Goal: Transaction & Acquisition: Purchase product/service

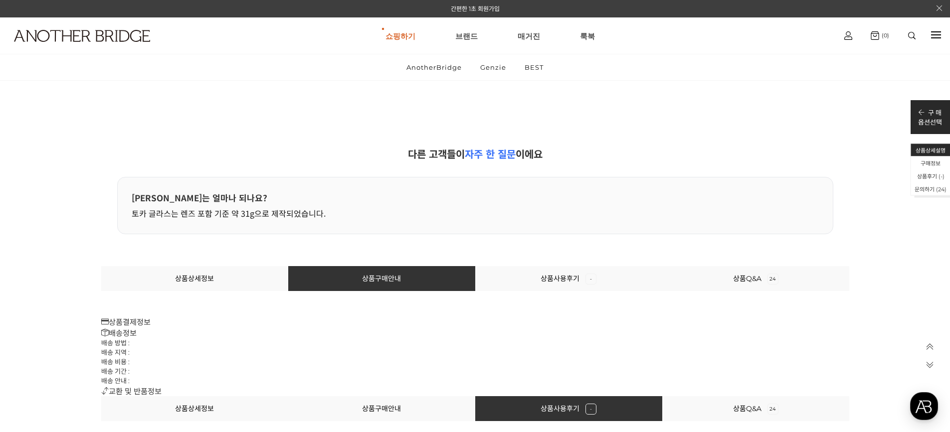
scroll to position [44936, 0]
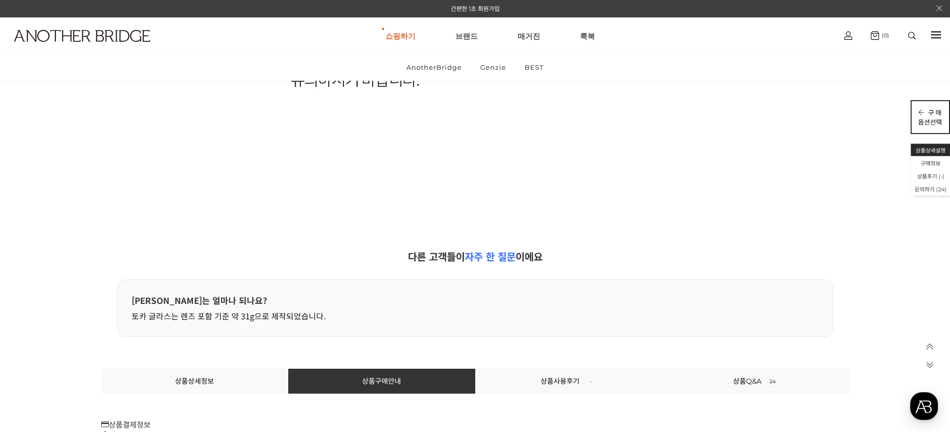
click at [932, 115] on p "구 매" at bounding box center [930, 112] width 24 height 9
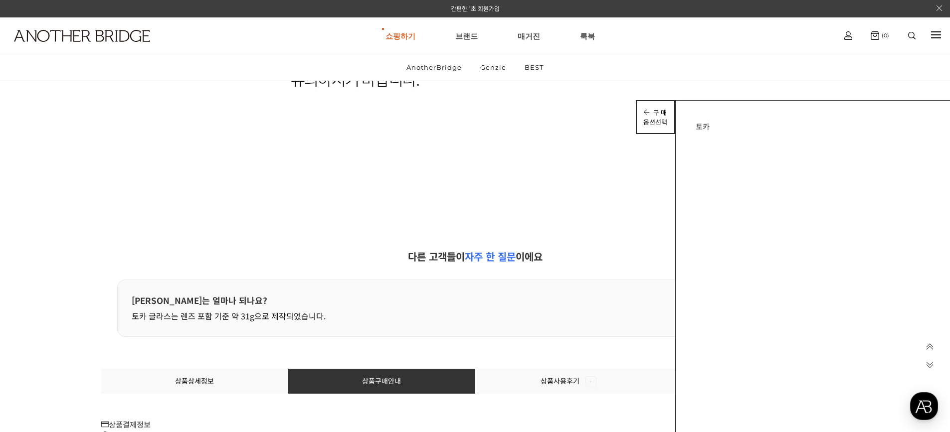
click at [647, 110] on icon at bounding box center [648, 112] width 10 height 6
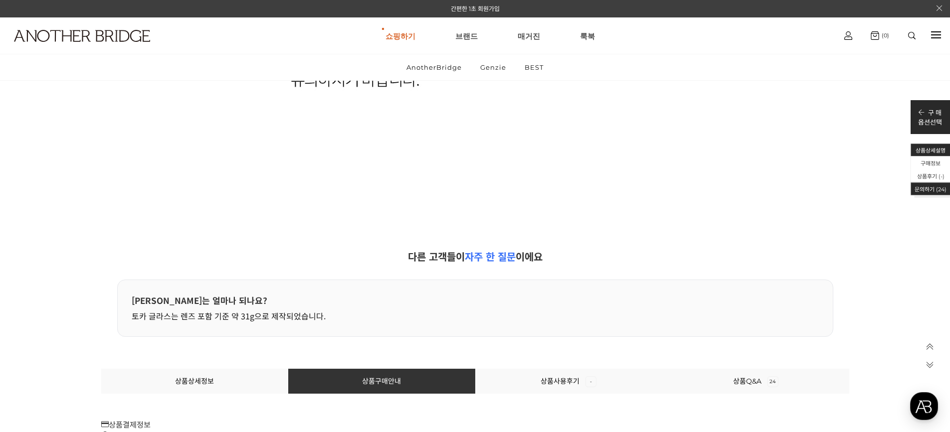
click at [929, 188] on li "문의하기 (24)" at bounding box center [930, 189] width 39 height 13
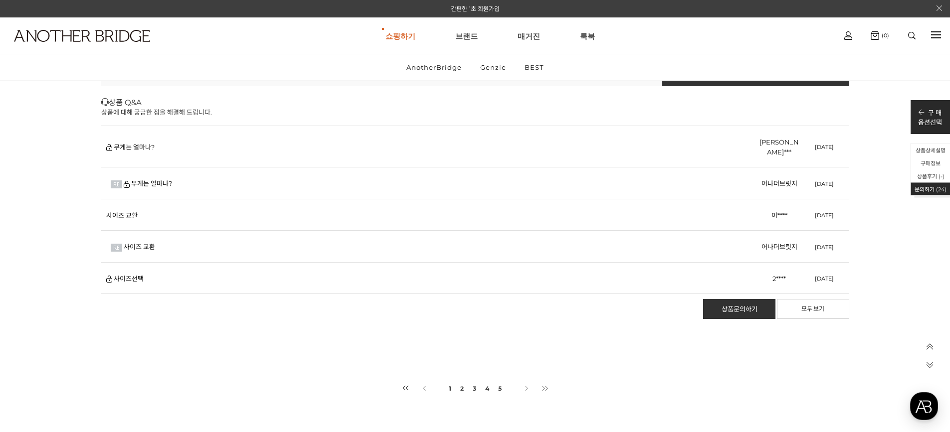
scroll to position [45431, 0]
click at [936, 117] on p "옵션선택" at bounding box center [930, 121] width 24 height 9
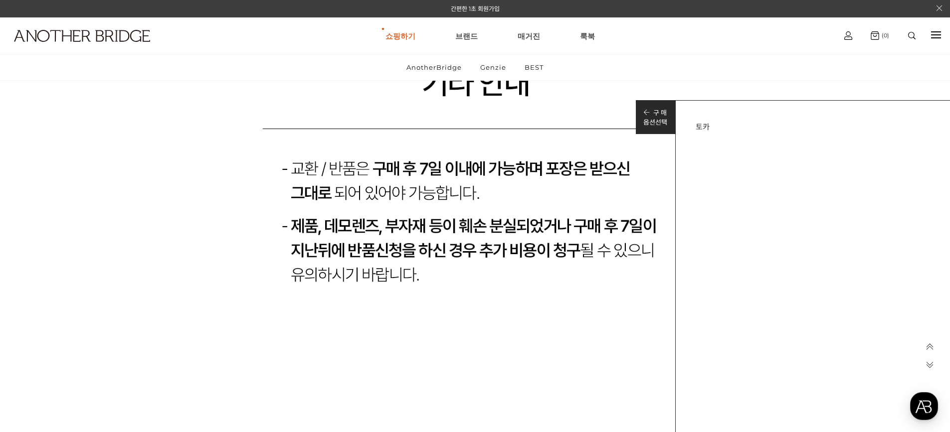
scroll to position [44740, 0]
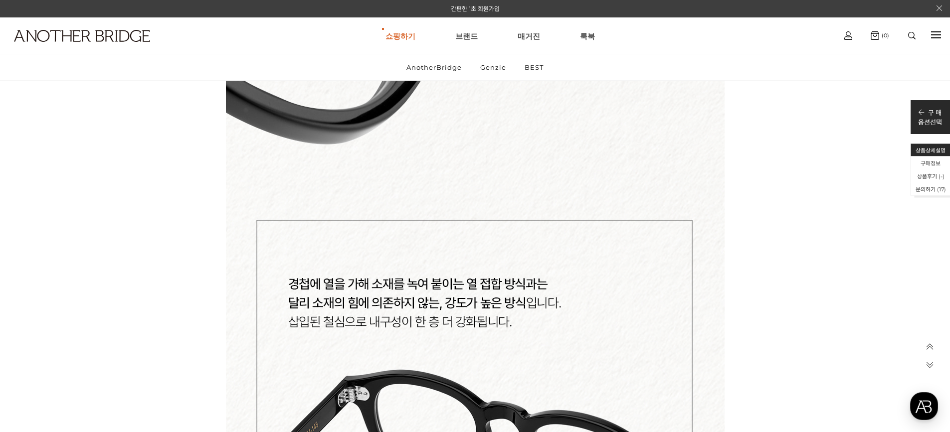
scroll to position [7930, 0]
